Goal: Information Seeking & Learning: Learn about a topic

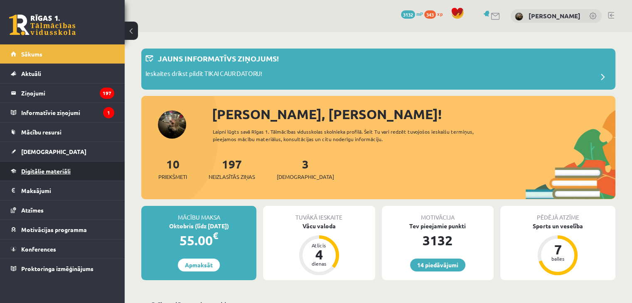
click at [64, 170] on span "Digitālie materiāli" at bounding box center [45, 170] width 49 height 7
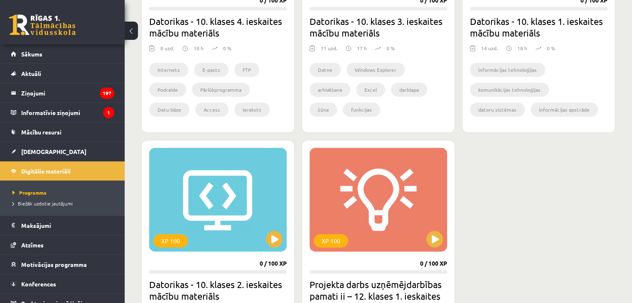
scroll to position [457, 0]
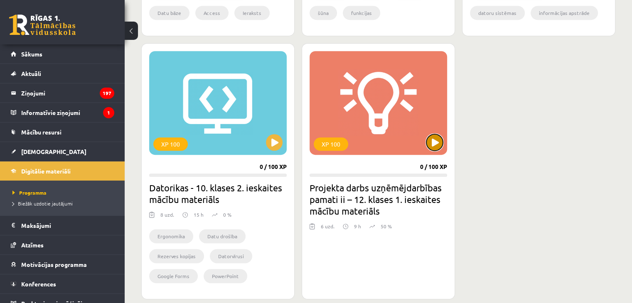
click at [435, 147] on button at bounding box center [434, 142] width 17 height 17
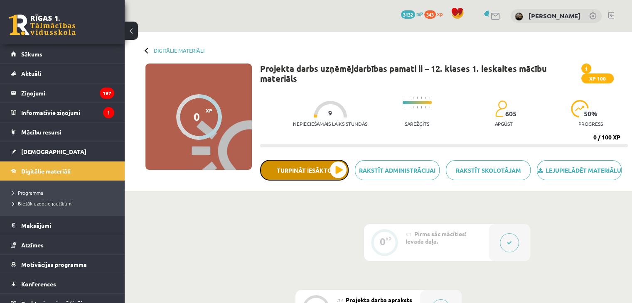
click at [332, 181] on button "Turpināt iesākto" at bounding box center [304, 170] width 89 height 21
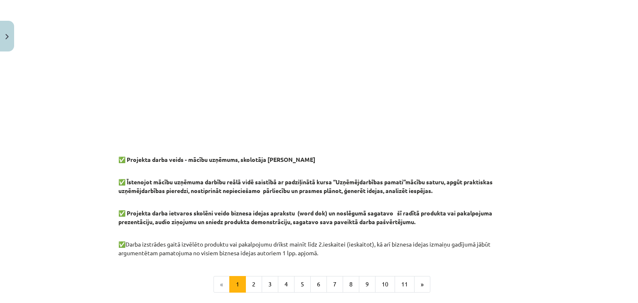
scroll to position [620, 0]
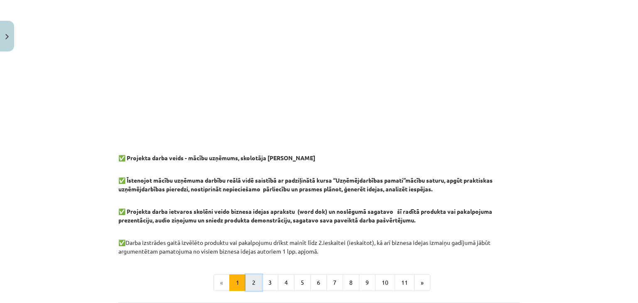
click at [257, 280] on button "2" at bounding box center [254, 283] width 17 height 17
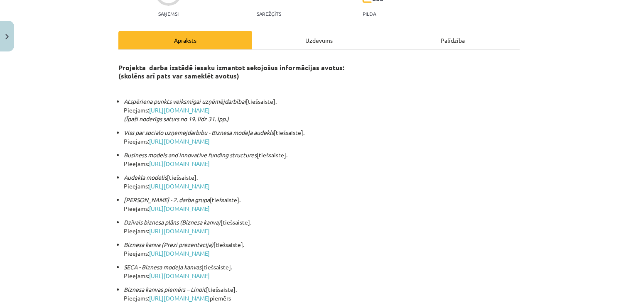
scroll to position [65, 0]
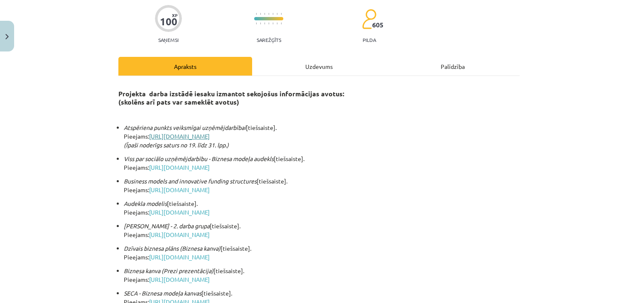
click at [210, 134] on link "[URL][DOMAIN_NAME]" at bounding box center [179, 136] width 61 height 7
click at [210, 165] on link "[URL][DOMAIN_NAME]" at bounding box center [179, 167] width 61 height 7
click at [210, 187] on link "[URL][DOMAIN_NAME]" at bounding box center [179, 189] width 61 height 7
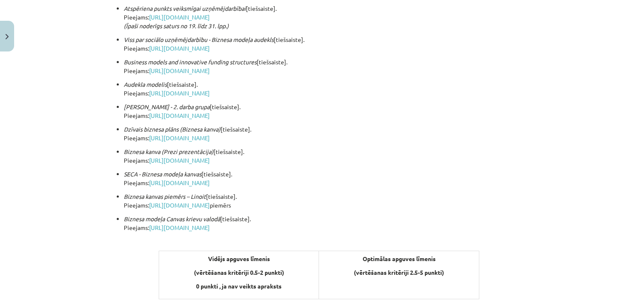
scroll to position [190, 0]
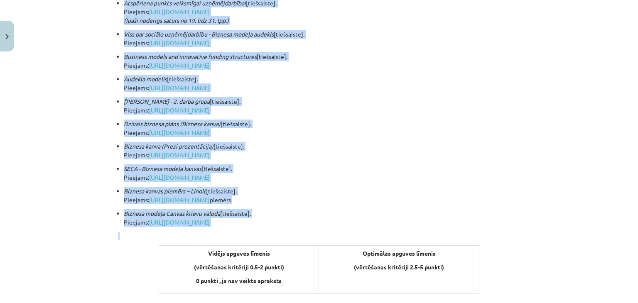
drag, startPoint x: 111, startPoint y: 122, endPoint x: 485, endPoint y: 258, distance: 398.3
click at [485, 258] on div "100 XP Saņemsi Sarežģīts 605 pilda Apraksts Uzdevums Palīdzība Projekta darba i…" at bounding box center [318, 145] width 411 height 561
copy div "Loremipsum dolors ametconsec adipiscingelits [doeiusmodt]. Incididu: utlab://et…"
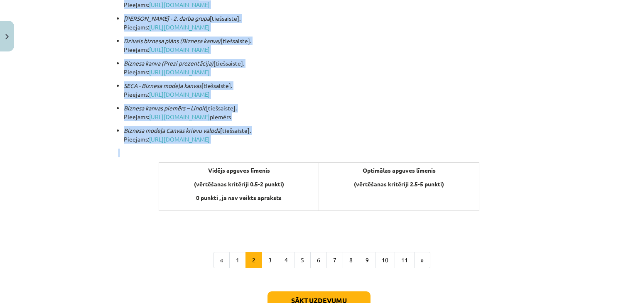
scroll to position [315, 0]
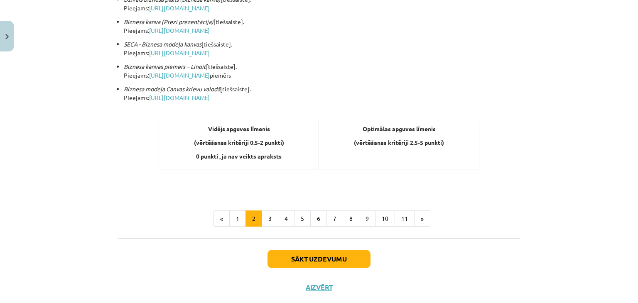
click at [406, 191] on div "Projekta darba izstādē iesaku izmantot sekojošus informācijas avotus: (skolēns …" at bounding box center [318, 30] width 401 height 393
click at [264, 218] on button "3" at bounding box center [270, 219] width 17 height 17
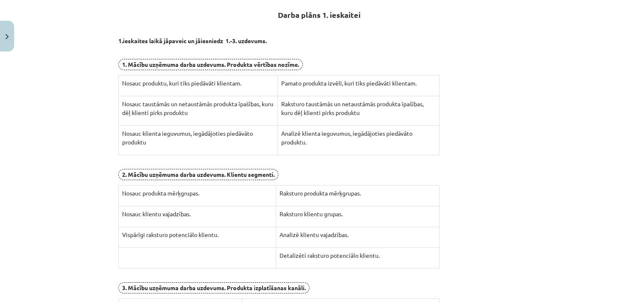
scroll to position [148, 0]
drag, startPoint x: 116, startPoint y: 80, endPoint x: 250, endPoint y: 85, distance: 133.9
click at [250, 85] on td "Nosauc produktu, kuri tiks piedāvāti klientam." at bounding box center [198, 86] width 159 height 21
click at [253, 83] on p "Nosauc produktu, kuri tiks piedāvāti klientam." at bounding box center [198, 83] width 152 height 9
click at [305, 86] on p "Pamato produkta izvēli, kuri tiks piedāvāti klientam." at bounding box center [358, 83] width 155 height 9
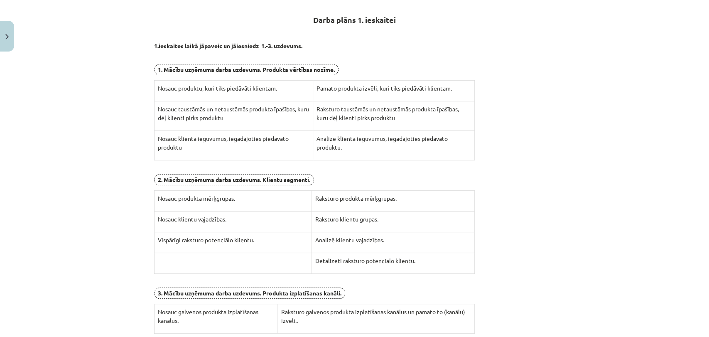
scroll to position [270, 0]
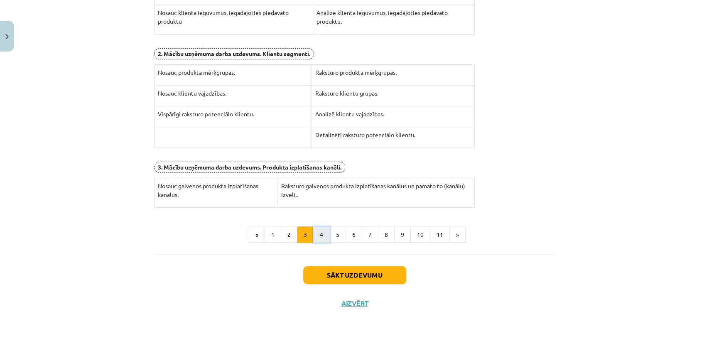
click at [314, 232] on button "4" at bounding box center [321, 234] width 17 height 17
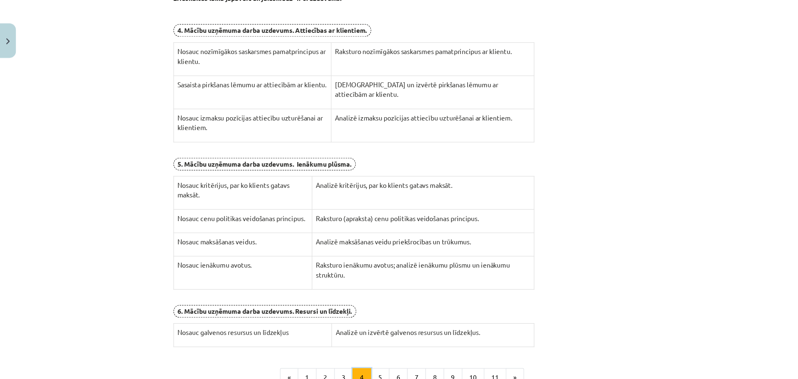
scroll to position [195, 0]
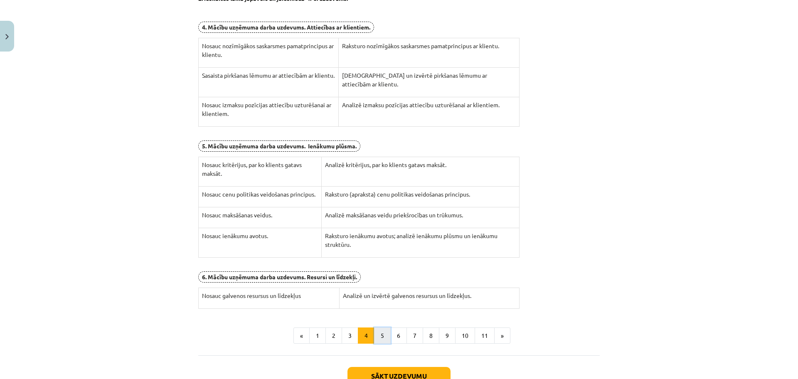
click at [384, 303] on button "5" at bounding box center [382, 335] width 17 height 17
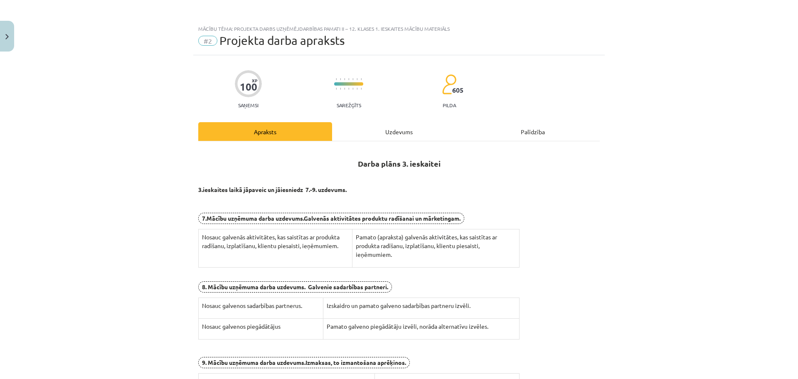
scroll to position [167, 0]
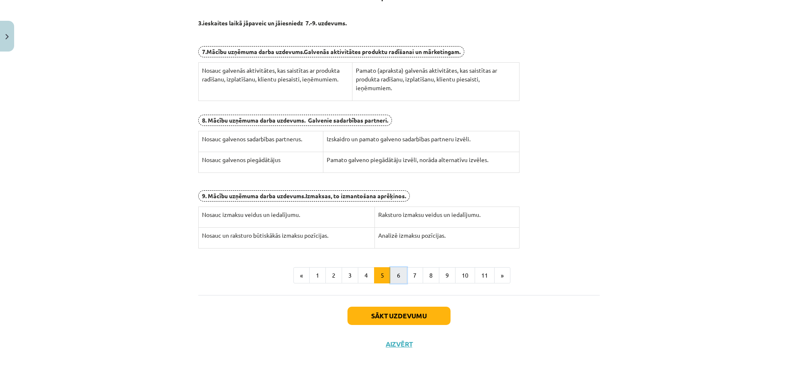
click at [391, 275] on button "6" at bounding box center [398, 275] width 17 height 17
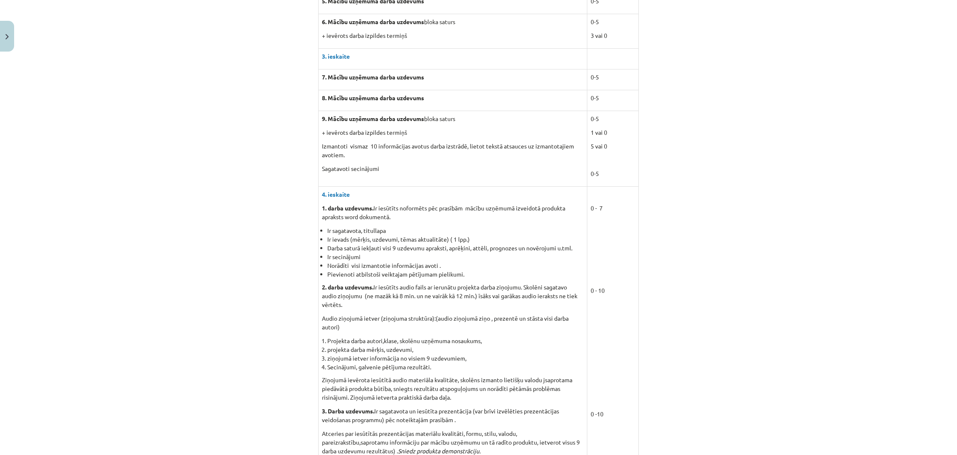
scroll to position [133, 0]
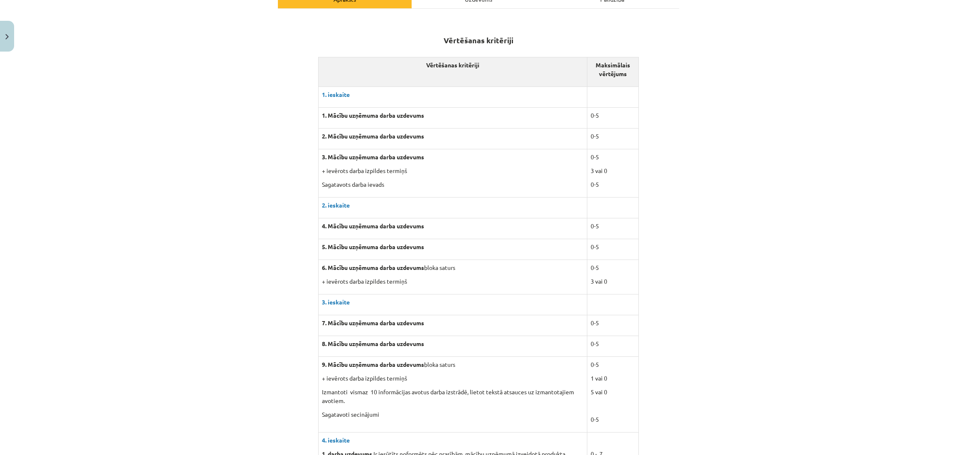
drag, startPoint x: 344, startPoint y: 195, endPoint x: 715, endPoint y: 245, distance: 374.4
click at [638, 237] on div "Mācību tēma: Projekta darbs uzņēmējdarbības pamati ii – 12. klases 1. ieskaites…" at bounding box center [478, 227] width 957 height 455
drag, startPoint x: 410, startPoint y: 197, endPoint x: 738, endPoint y: 249, distance: 332.0
click at [638, 249] on div "Mācību tēma: Projekta darbs uzņēmējdarbības pamati ii – 12. klases 1. ieskaites…" at bounding box center [478, 227] width 957 height 455
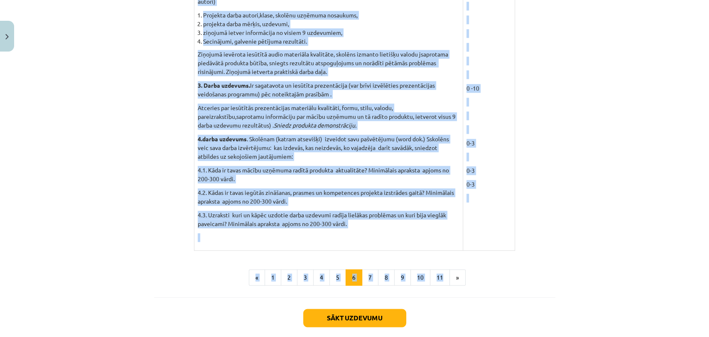
scroll to position [747, 0]
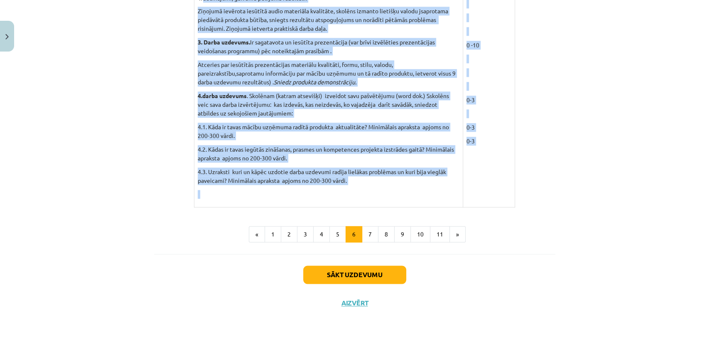
drag, startPoint x: 192, startPoint y: 86, endPoint x: 461, endPoint y: 187, distance: 287.4
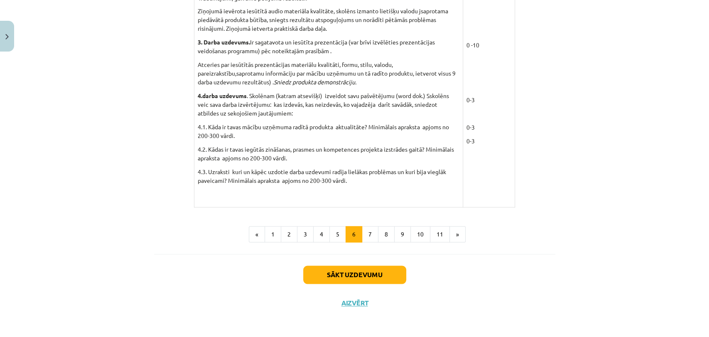
click at [569, 166] on div "Mācību tēma: Projekta darbs uzņēmējdarbības pamati ii – 12. klases 1. ieskaites…" at bounding box center [354, 168] width 709 height 337
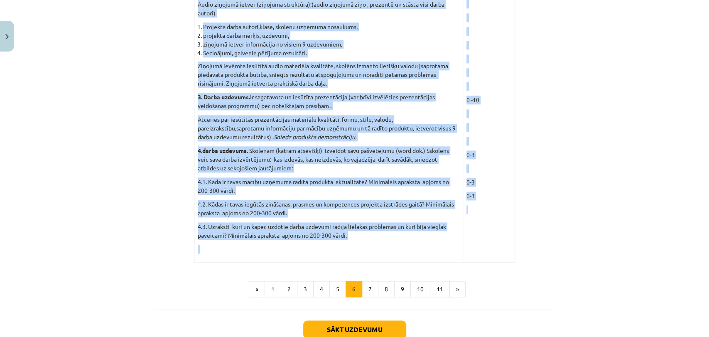
scroll to position [692, 0]
drag, startPoint x: 198, startPoint y: 199, endPoint x: 485, endPoint y: 250, distance: 291.6
copy table "Loremipsum dolorsita Consectetur adipiscin 6. elitsedd 7. Eiusmo temporin utlab…"
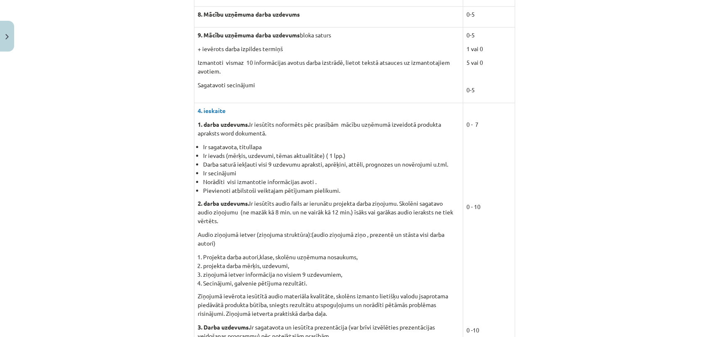
click at [527, 181] on div "Vērtēšanas kritēriji Vērtēšanas kritēriji Maksimālais vērtējums 1. [DEMOGRAPHIC…" at bounding box center [354, 89] width 401 height 805
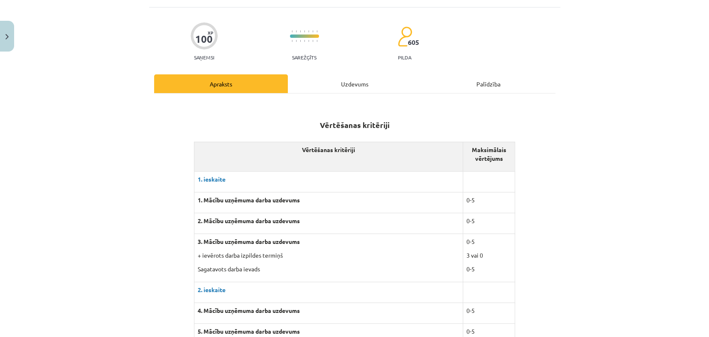
scroll to position [0, 0]
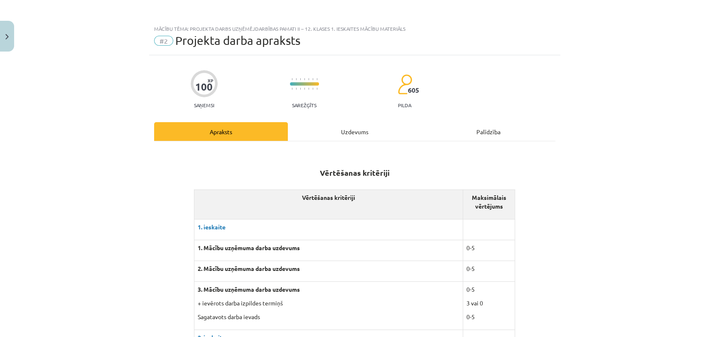
click at [233, 137] on div "Apraksts" at bounding box center [221, 131] width 134 height 19
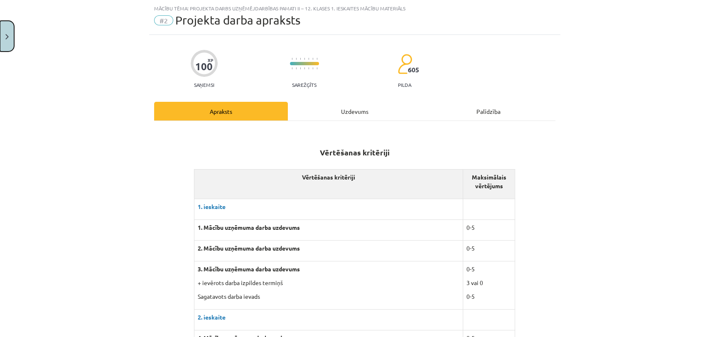
click at [0, 31] on button "Close" at bounding box center [7, 36] width 14 height 31
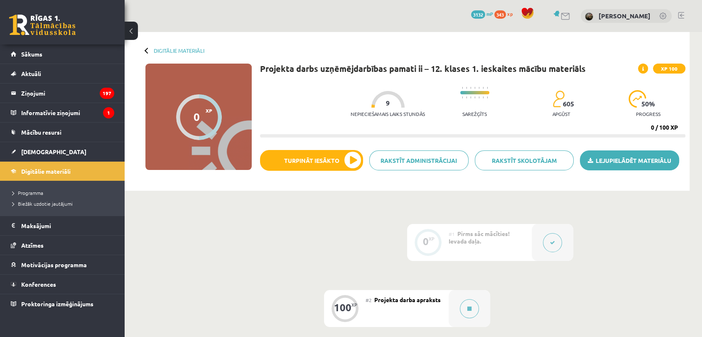
click at [612, 167] on link "Lejupielādēt materiālu" at bounding box center [629, 160] width 99 height 20
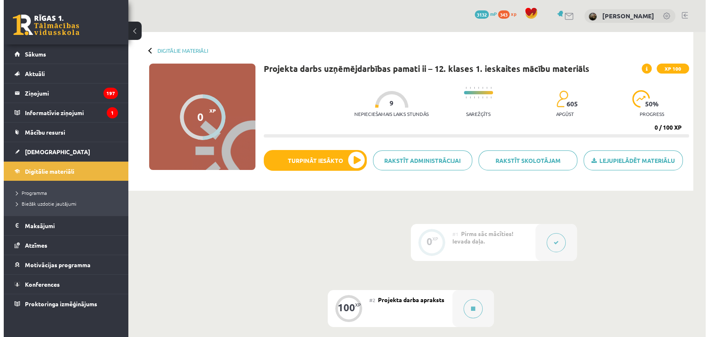
scroll to position [135, 0]
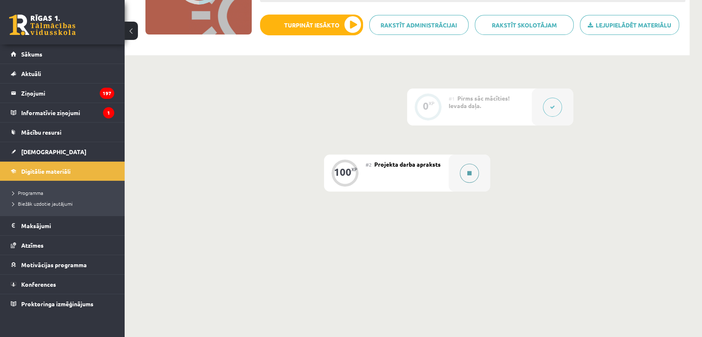
click at [472, 164] on button at bounding box center [469, 173] width 19 height 19
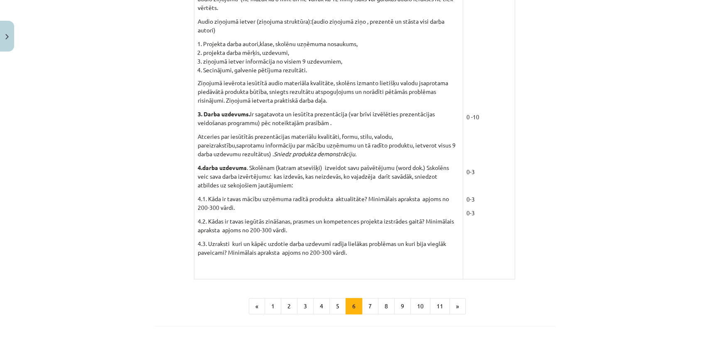
scroll to position [747, 0]
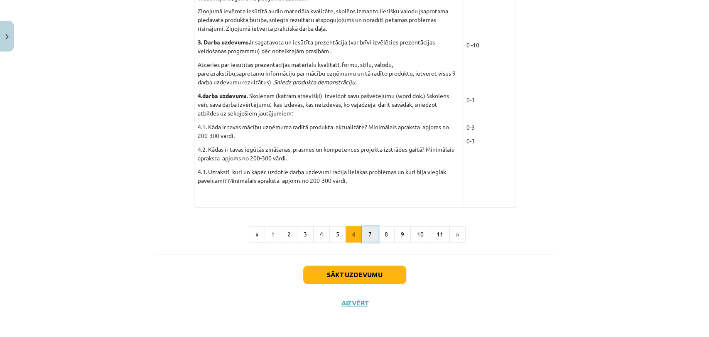
click at [369, 236] on button "7" at bounding box center [370, 234] width 17 height 17
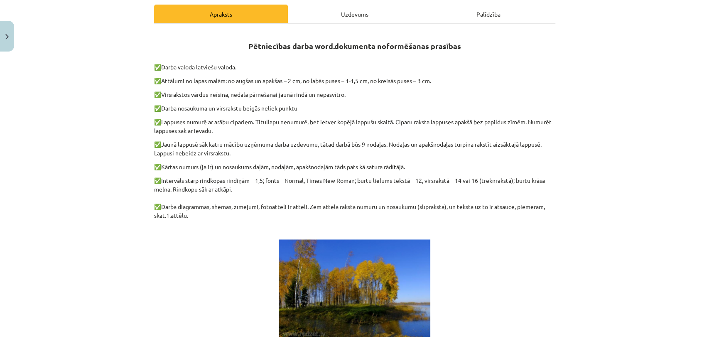
scroll to position [103, 0]
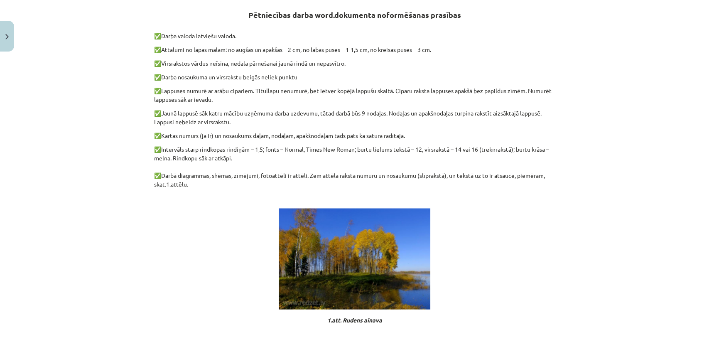
click at [433, 227] on p at bounding box center [354, 258] width 401 height 103
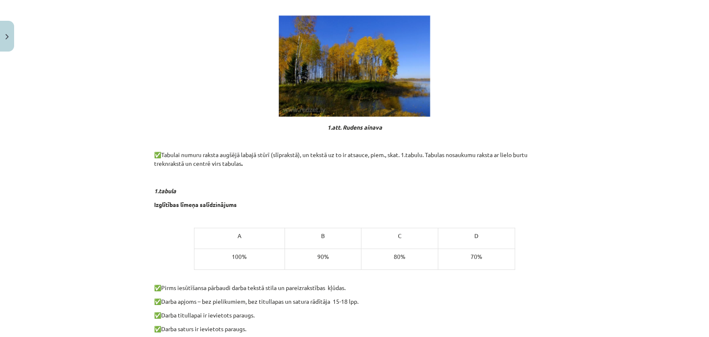
scroll to position [425, 0]
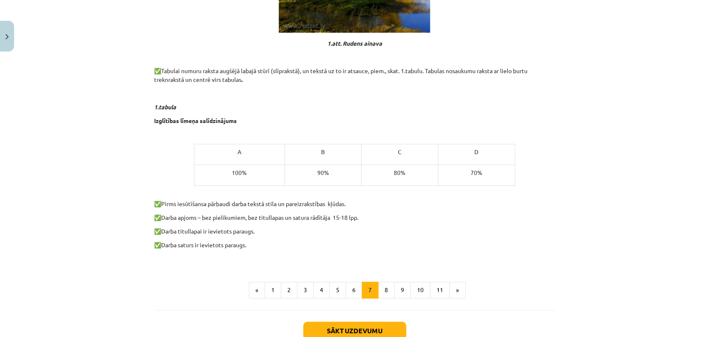
click at [362, 190] on p at bounding box center [354, 190] width 401 height 9
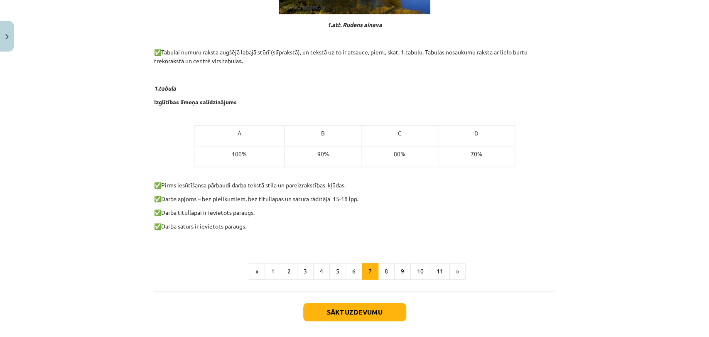
scroll to position [472, 0]
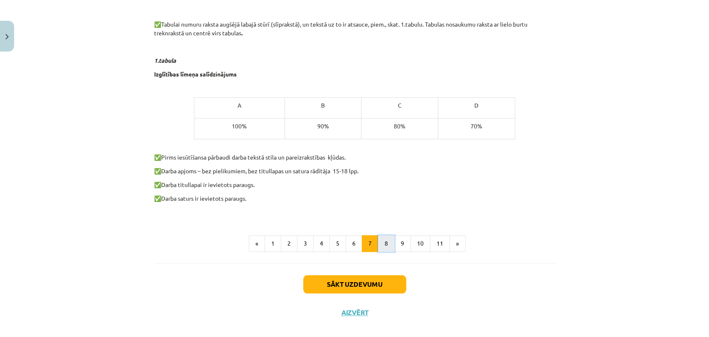
click at [382, 239] on button "8" at bounding box center [386, 243] width 17 height 17
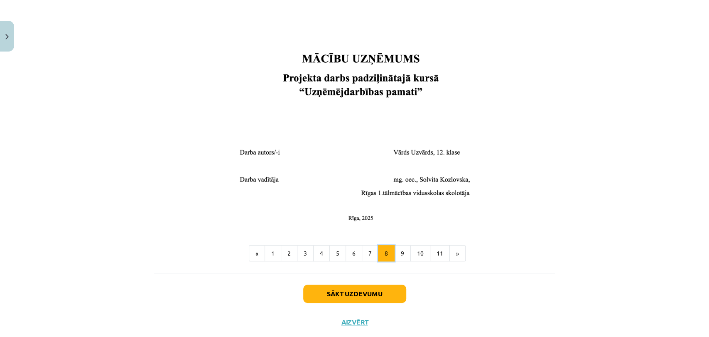
scroll to position [307, 0]
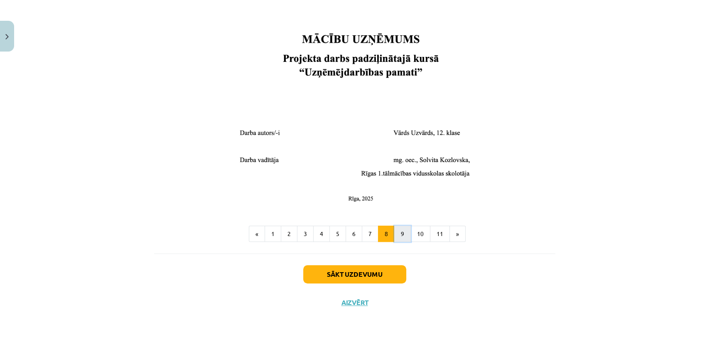
click at [398, 234] on button "9" at bounding box center [402, 234] width 17 height 17
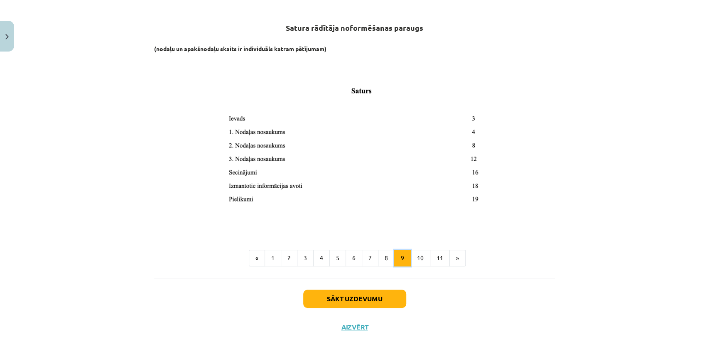
scroll to position [149, 0]
click at [419, 258] on button "10" at bounding box center [421, 259] width 20 height 17
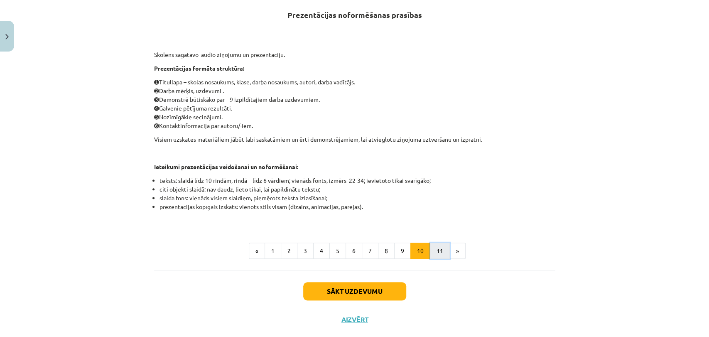
click at [436, 250] on button "11" at bounding box center [440, 251] width 20 height 17
